Goal: Information Seeking & Learning: Find specific fact

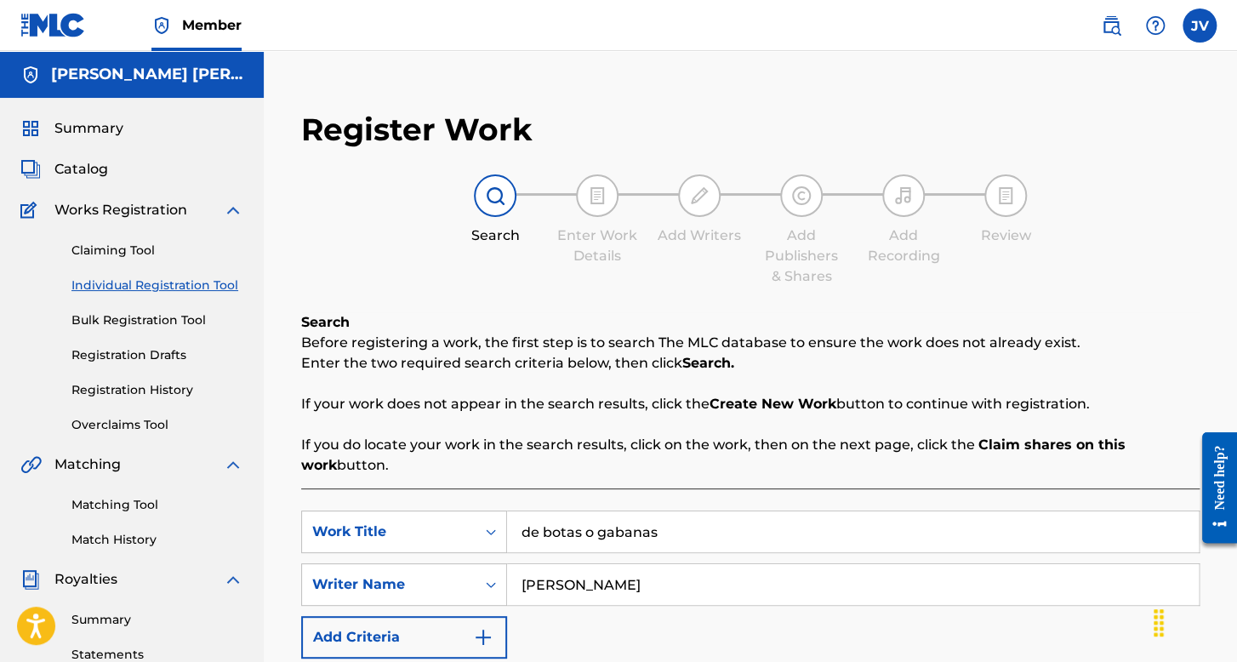
click at [1202, 21] on label at bounding box center [1199, 26] width 34 height 34
click at [1199, 26] on input "JV [PERSON_NAME] [PERSON_NAME] [EMAIL_ADDRESS][DOMAIN_NAME] Profile Log out" at bounding box center [1199, 26] width 0 height 0
click at [1048, 214] on p "Log out" at bounding box center [1035, 211] width 40 height 15
click at [1199, 26] on input "JV [PERSON_NAME] [PERSON_NAME] [EMAIL_ADDRESS][DOMAIN_NAME] Profile Log out" at bounding box center [1199, 26] width 0 height 0
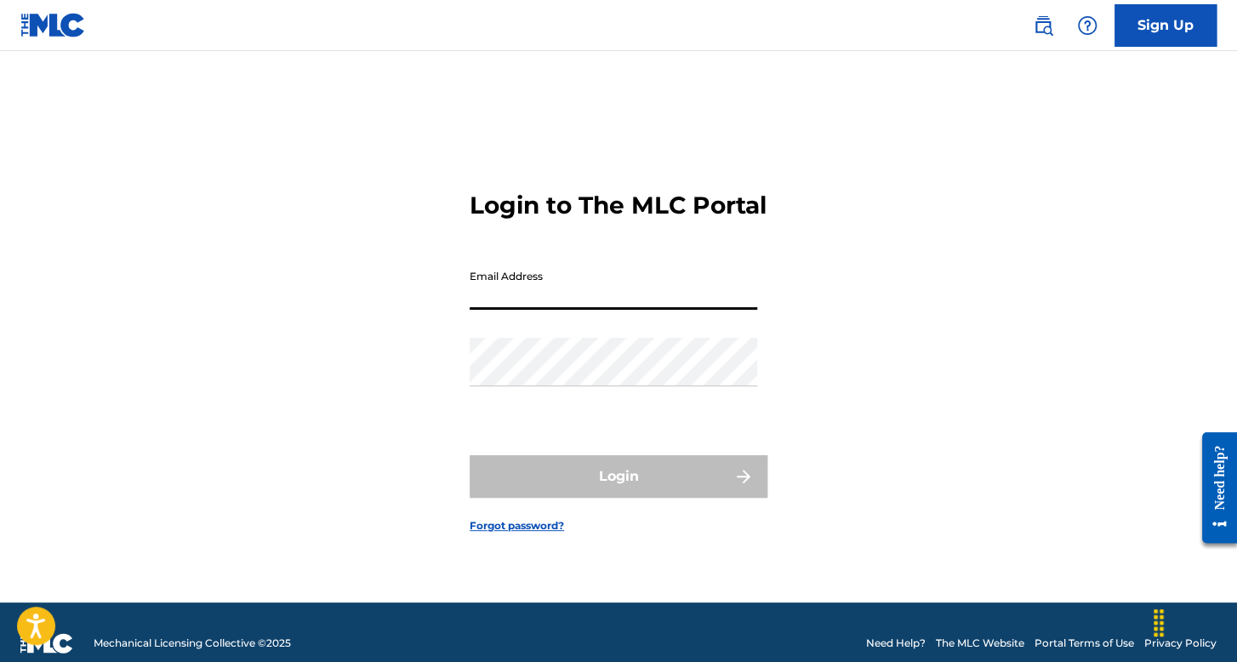
click at [586, 310] on input "Email Address" at bounding box center [612, 285] width 287 height 48
type input "[EMAIL_ADDRESS][DOMAIN_NAME]"
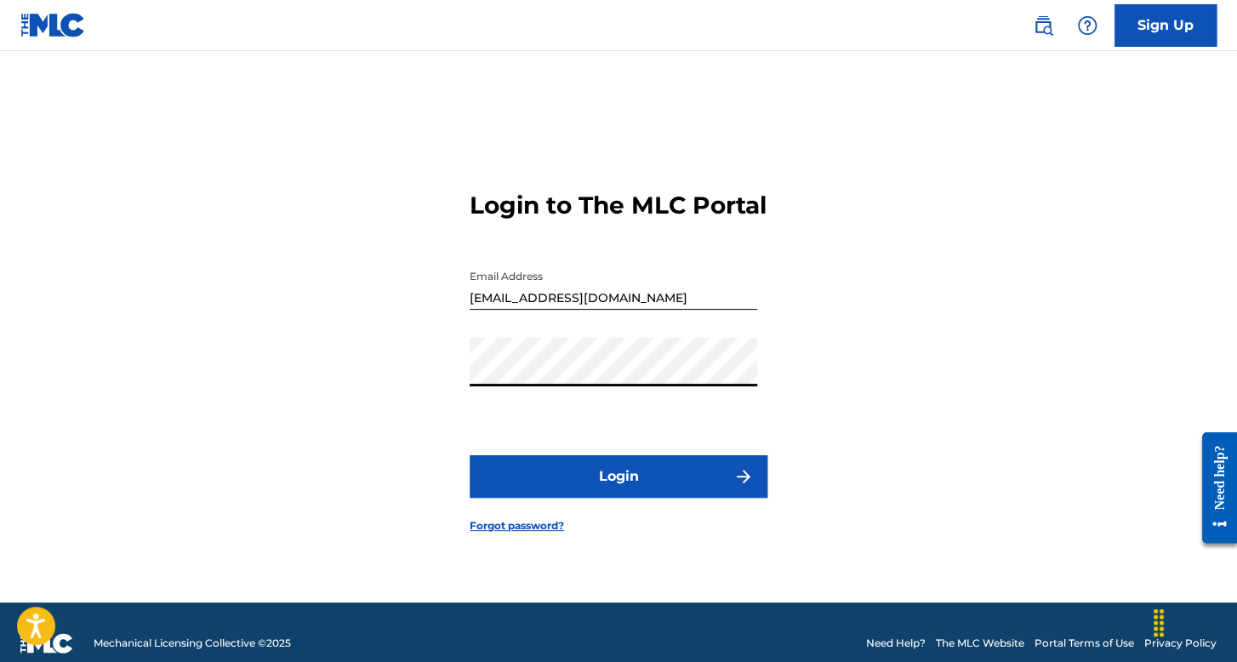
click at [469, 455] on button "Login" at bounding box center [618, 476] width 298 height 43
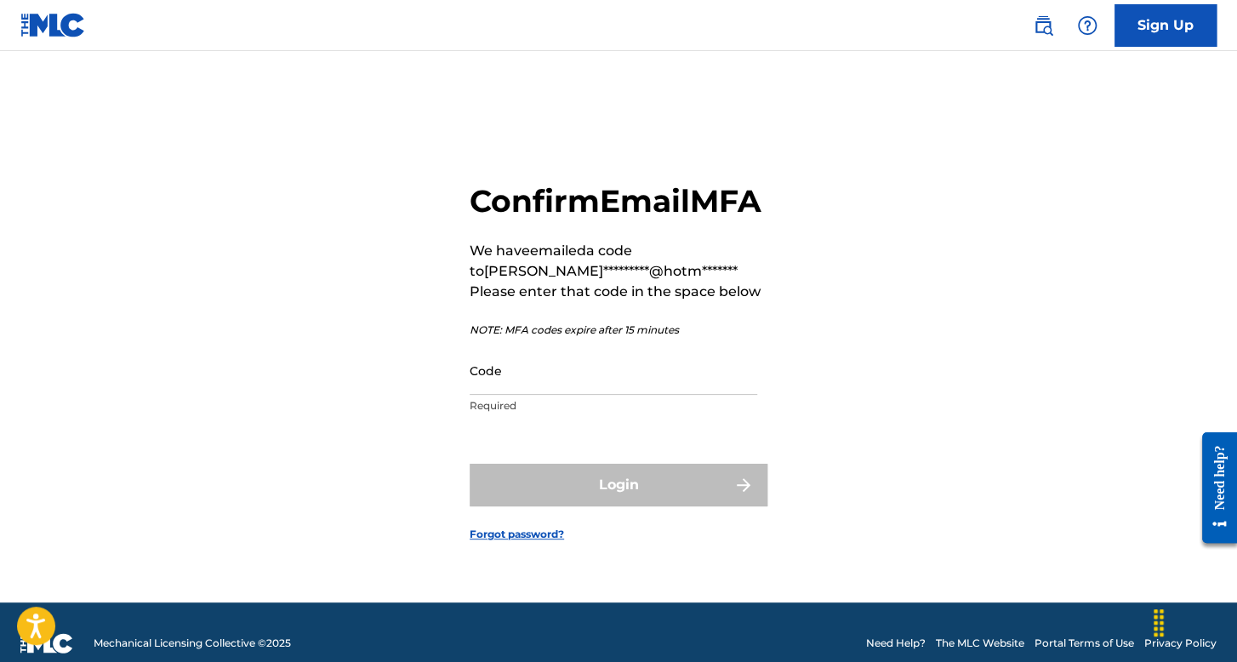
click at [616, 384] on input "Code" at bounding box center [612, 370] width 287 height 48
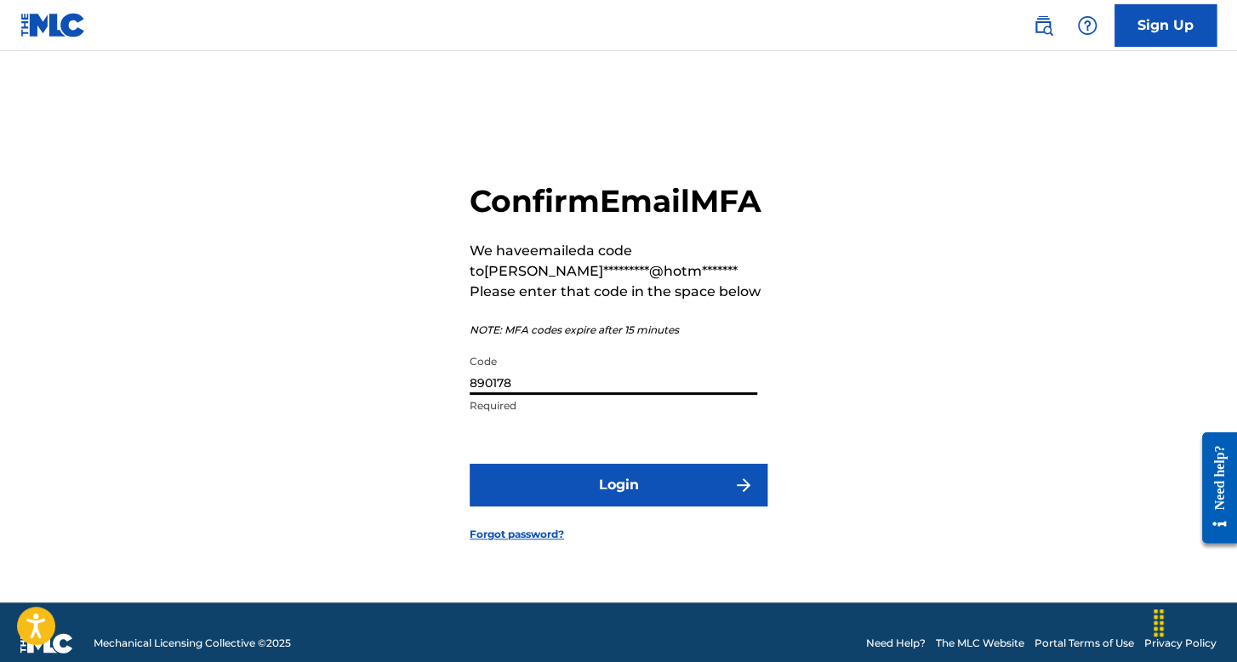
type input "890178"
click at [618, 492] on button "Login" at bounding box center [618, 485] width 298 height 43
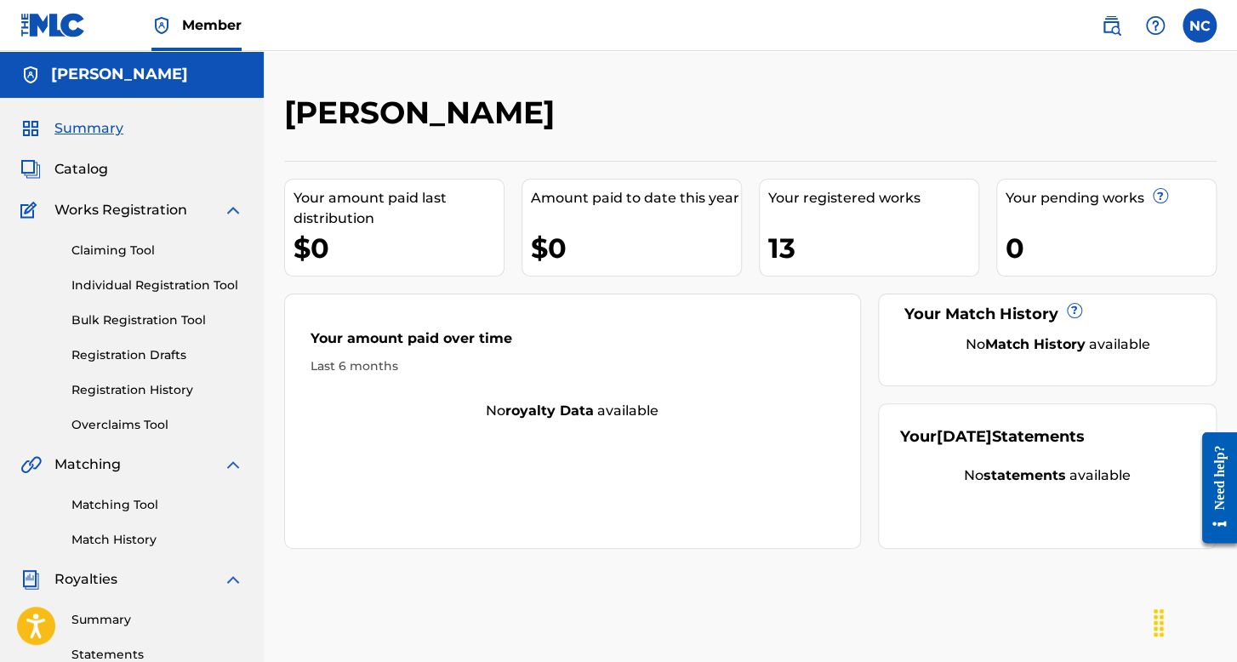
click at [209, 292] on link "Individual Registration Tool" at bounding box center [157, 285] width 172 height 18
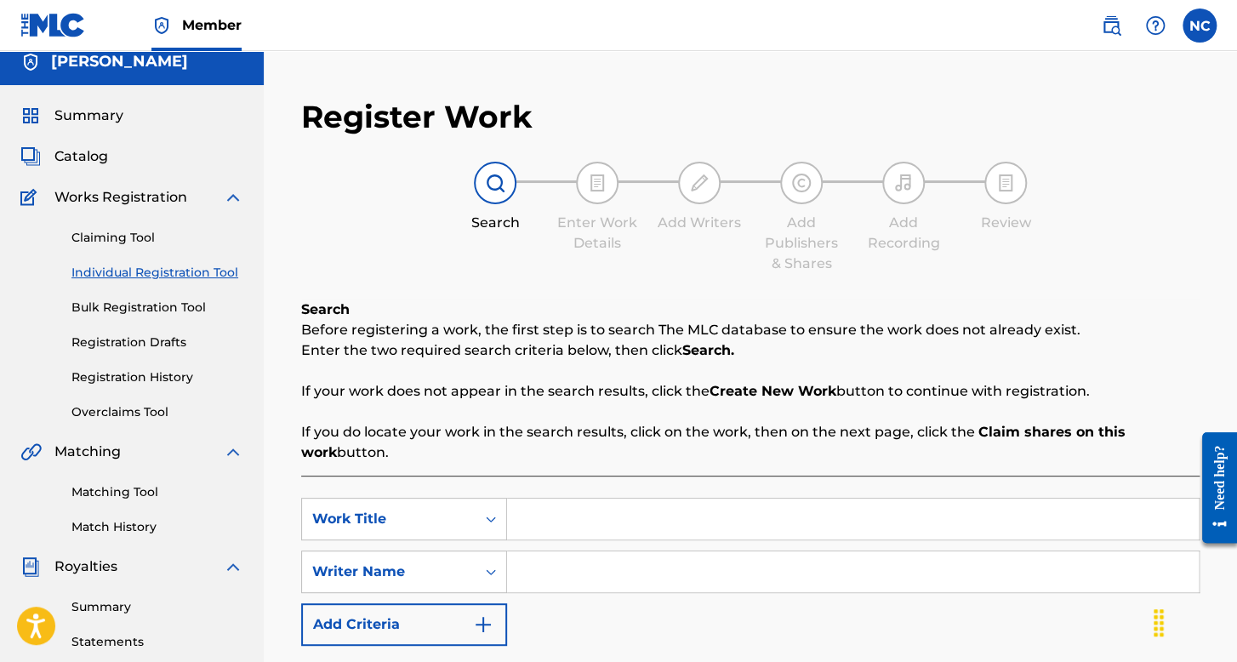
scroll to position [255, 0]
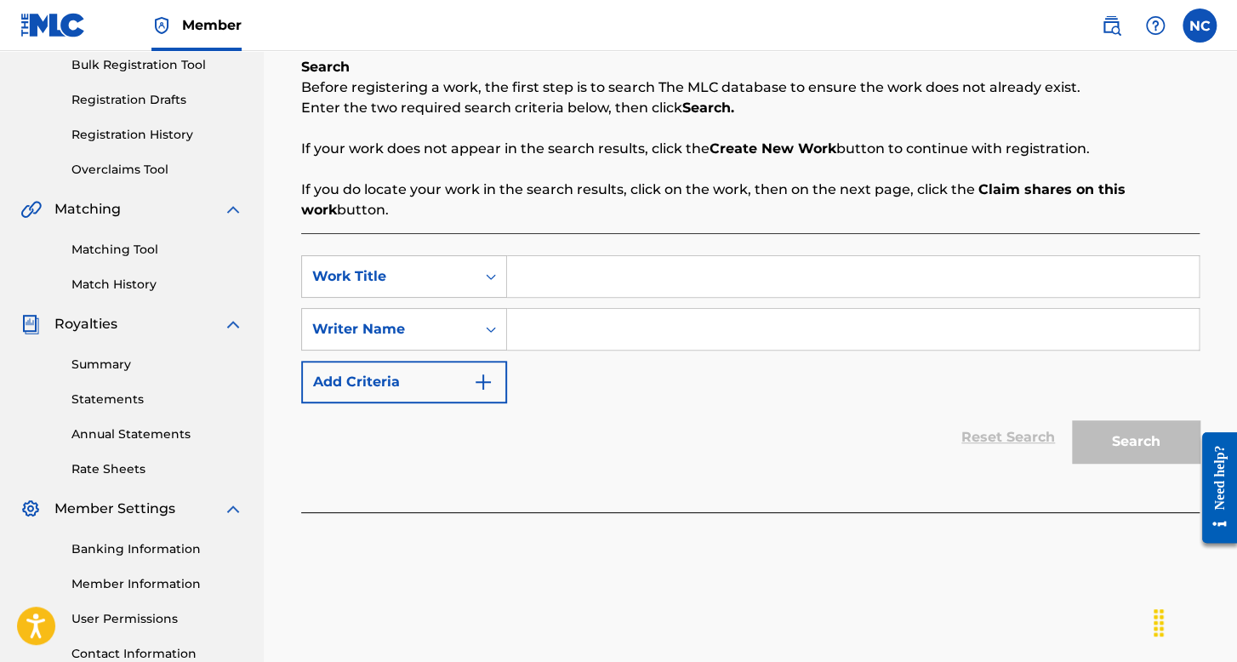
click at [566, 307] on div "SearchWithCriteriaf85ea071-ec35-4b2c-b786-3988b506c80b Work Title SearchWithCri…" at bounding box center [750, 329] width 898 height 148
drag, startPoint x: 565, startPoint y: 296, endPoint x: 561, endPoint y: 282, distance: 14.0
click at [565, 296] on input "Search Form" at bounding box center [852, 276] width 691 height 41
type input "A la puta Orden"
click at [609, 316] on input "Search Form" at bounding box center [852, 329] width 691 height 41
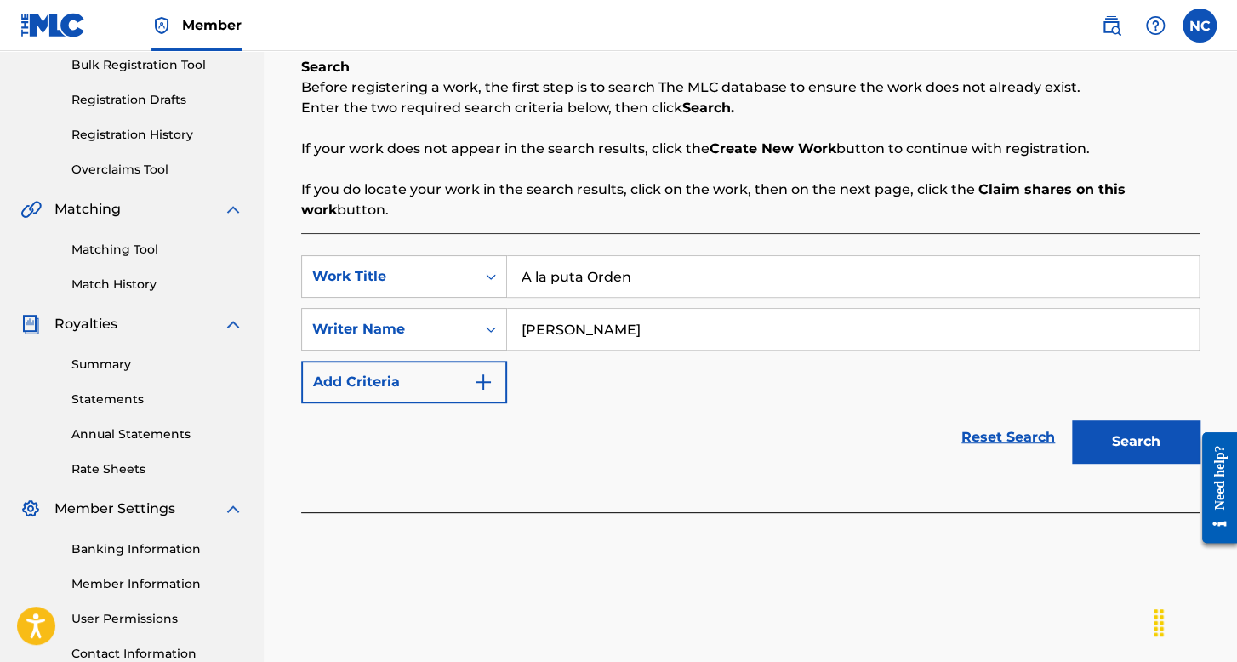
type input "[PERSON_NAME]"
click at [1072, 420] on button "Search" at bounding box center [1136, 441] width 128 height 43
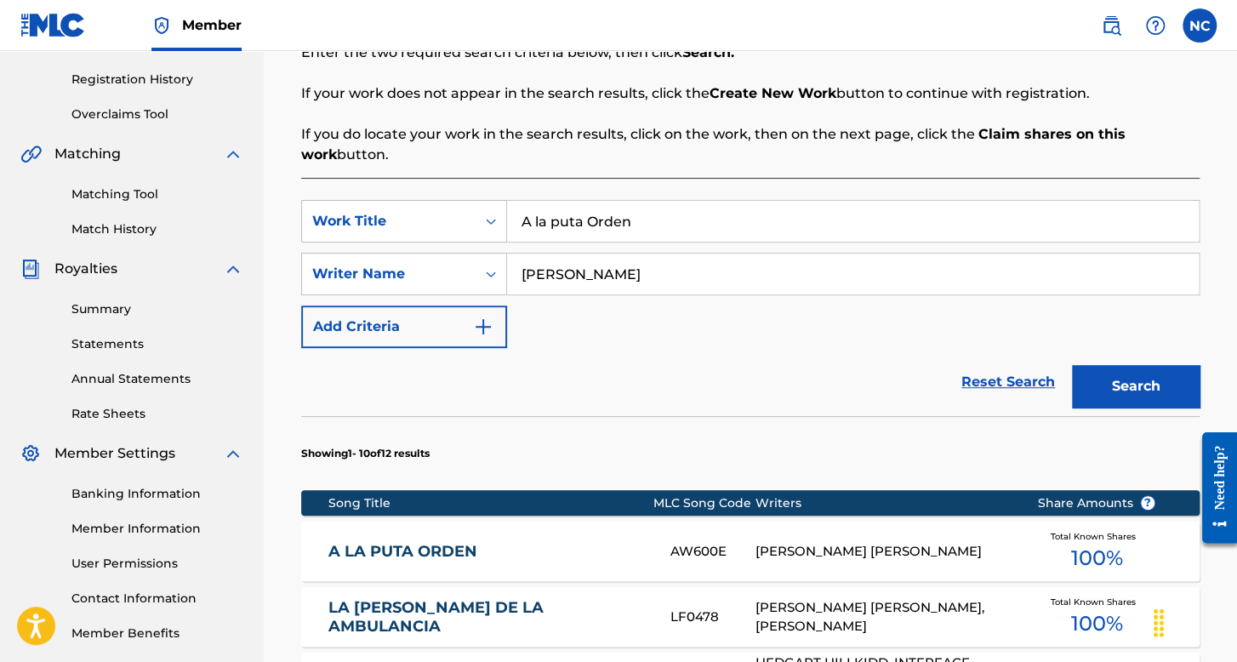
scroll to position [340, 0]
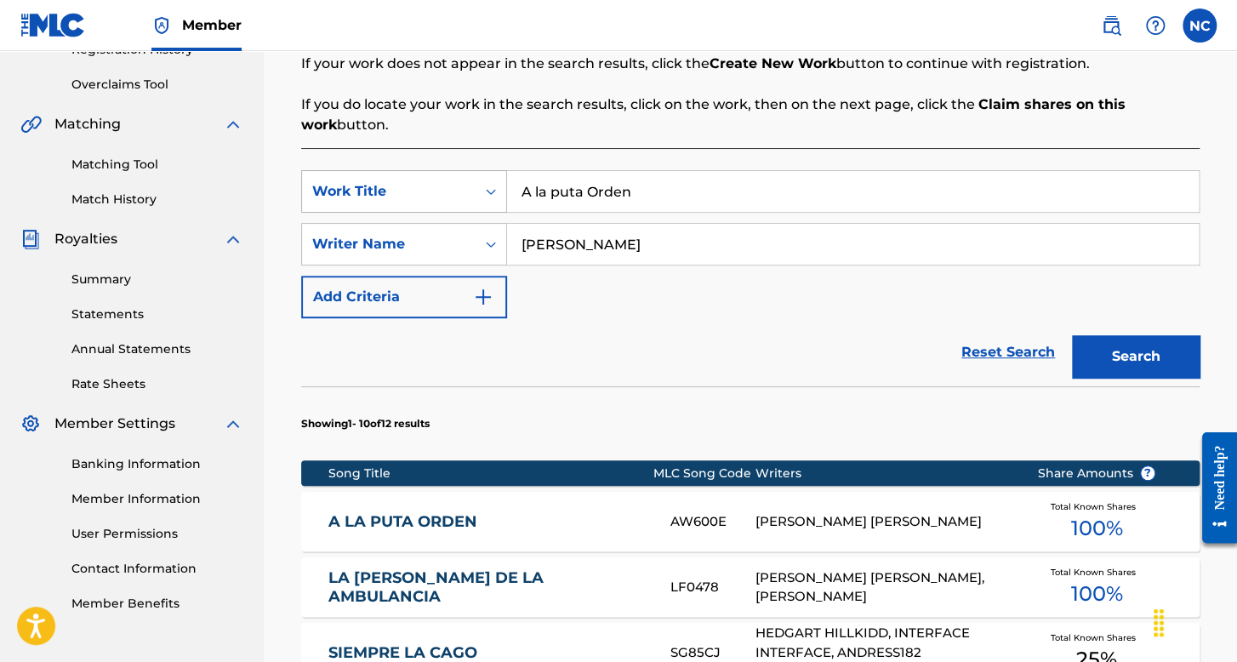
drag, startPoint x: 669, startPoint y: 210, endPoint x: 499, endPoint y: 200, distance: 170.4
click at [505, 197] on div "SearchWithCriteriaf85ea071-ec35-4b2c-b786-3988b506c80b Work Title A la puta Ord…" at bounding box center [750, 191] width 898 height 43
type input "pata a fondo"
click at [1072, 335] on button "Search" at bounding box center [1136, 356] width 128 height 43
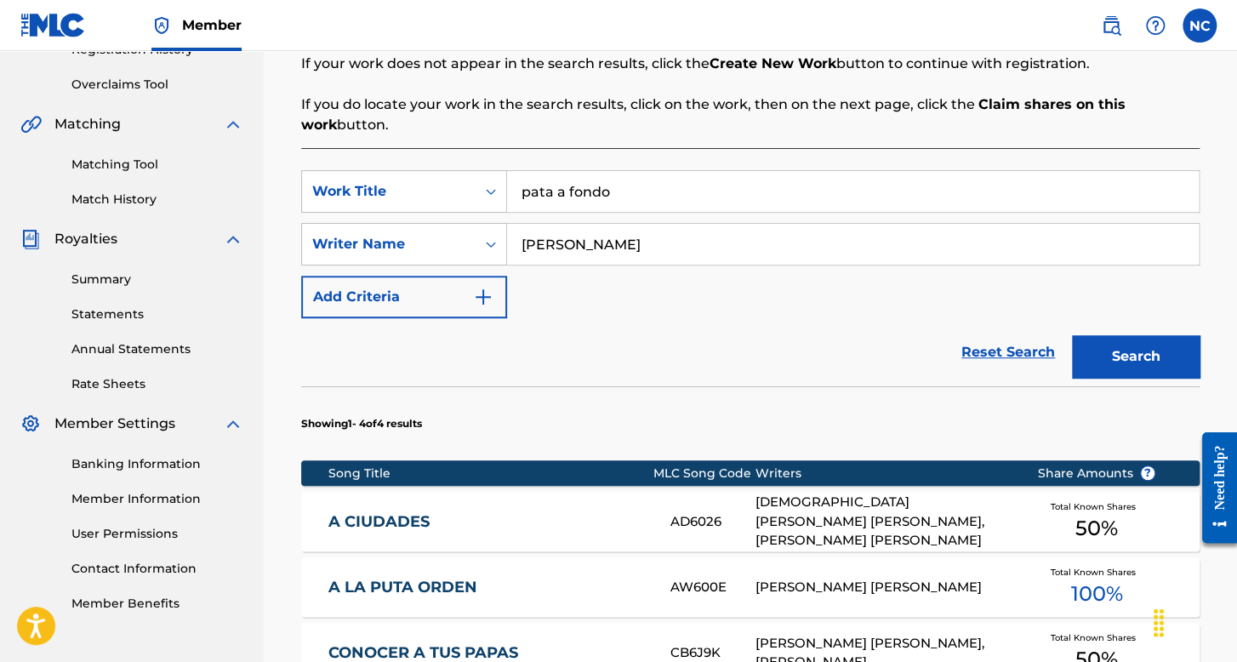
drag, startPoint x: 643, startPoint y: 199, endPoint x: 419, endPoint y: 215, distance: 224.3
click at [419, 215] on div "SearchWithCriteriaf85ea071-ec35-4b2c-b786-3988b506c80b Work Title pata a fondo …" at bounding box center [750, 244] width 898 height 148
type input "gta"
drag, startPoint x: 651, startPoint y: 236, endPoint x: 498, endPoint y: 252, distance: 153.1
click at [517, 253] on div "SearchWithCriteriaf85ea071-ec35-4b2c-b786-3988b506c80b Work Title gta SearchWit…" at bounding box center [750, 244] width 898 height 148
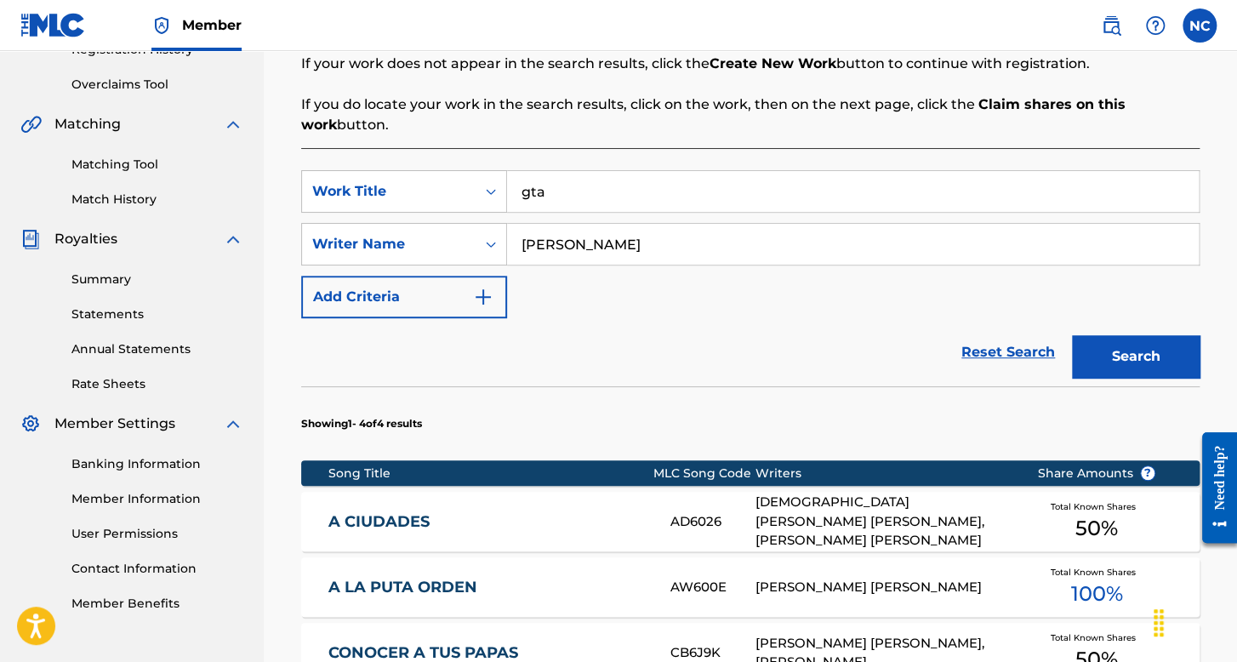
click at [521, 259] on input "[PERSON_NAME]" at bounding box center [852, 244] width 691 height 41
type input "[PERSON_NAME]"
click at [1072, 335] on button "Search" at bounding box center [1136, 356] width 128 height 43
